Goal: Task Accomplishment & Management: Manage account settings

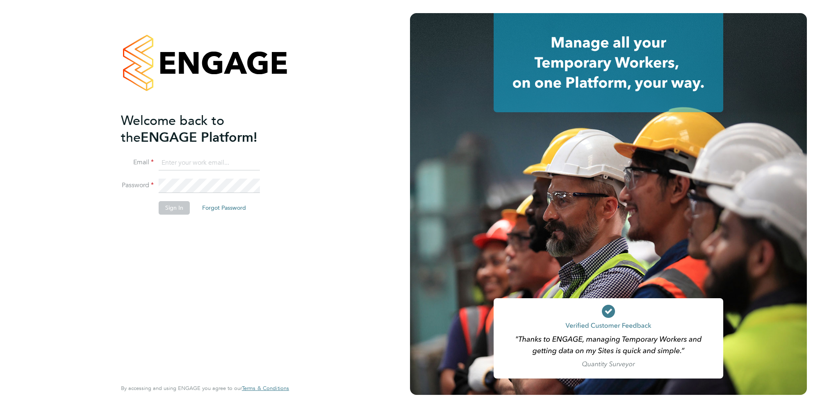
type input "edward.scullard@justice.gov.uk"
click at [235, 225] on div "Welcome back to the ENGAGE Platform! Email edward.scullard@justice.gov.uk Passw…" at bounding box center [201, 245] width 160 height 266
click at [174, 209] on button "Sign In" at bounding box center [174, 207] width 31 height 13
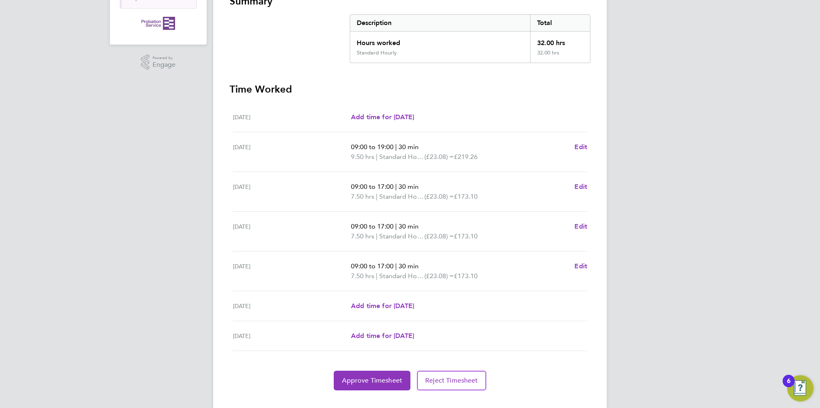
scroll to position [173, 0]
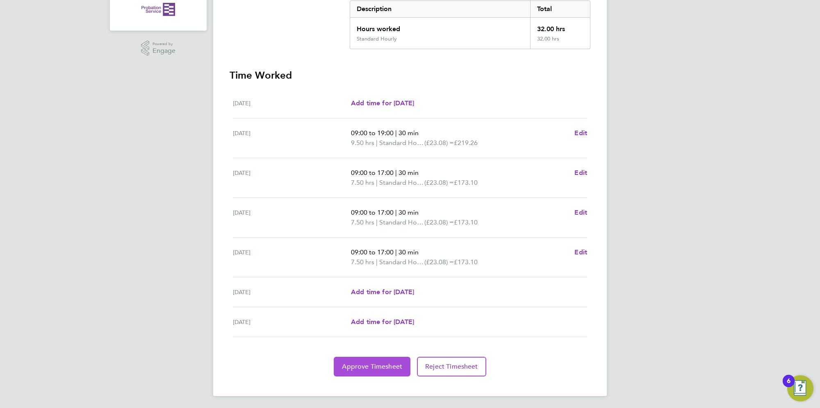
click at [388, 369] on span "Approve Timesheet" at bounding box center [372, 367] width 60 height 8
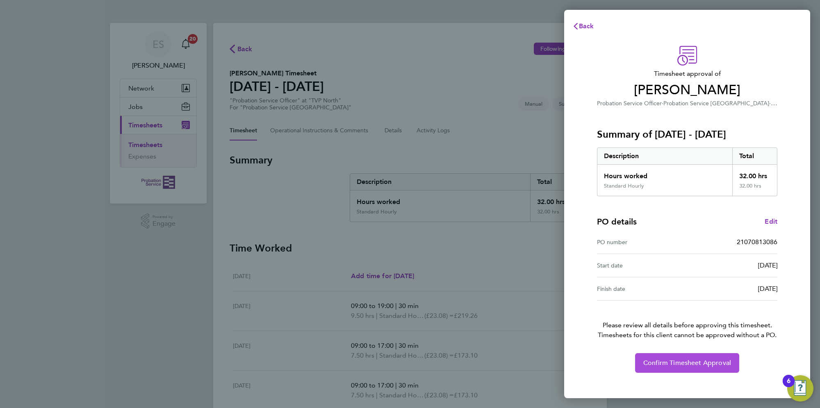
click at [676, 362] on span "Confirm Timesheet Approval" at bounding box center [687, 363] width 88 height 8
